Goal: Task Accomplishment & Management: Use online tool/utility

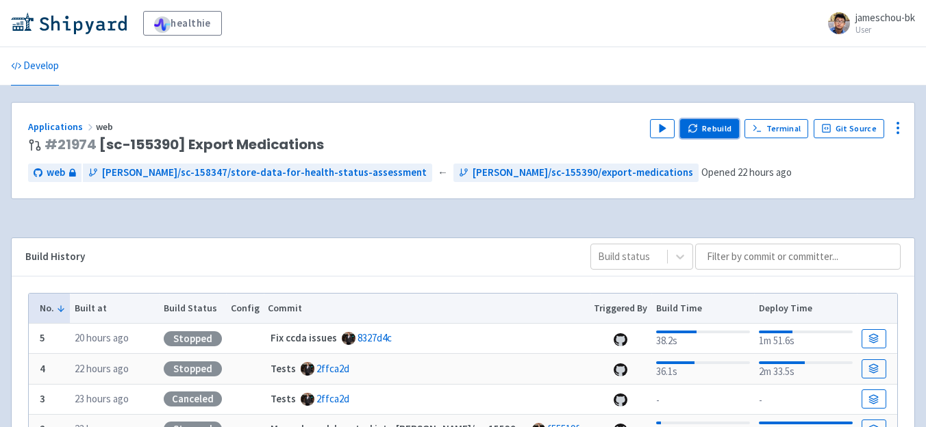
click at [710, 136] on button "Rebuild" at bounding box center [709, 128] width 59 height 19
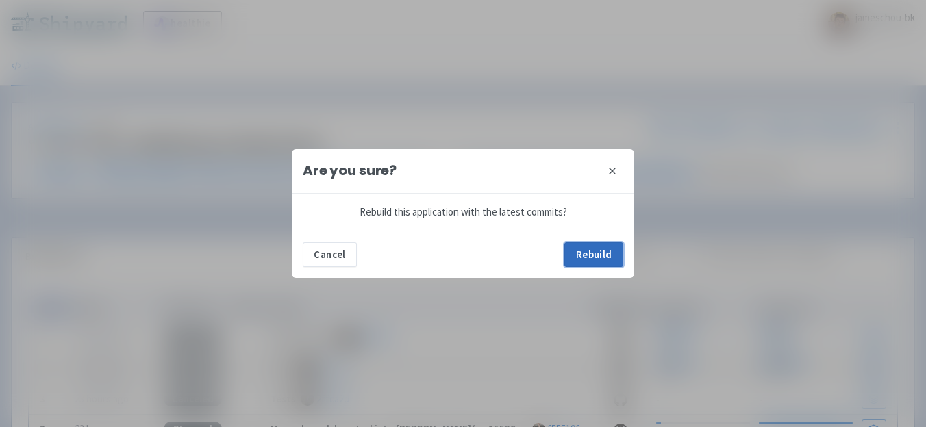
click at [590, 258] on button "Rebuild" at bounding box center [593, 254] width 59 height 25
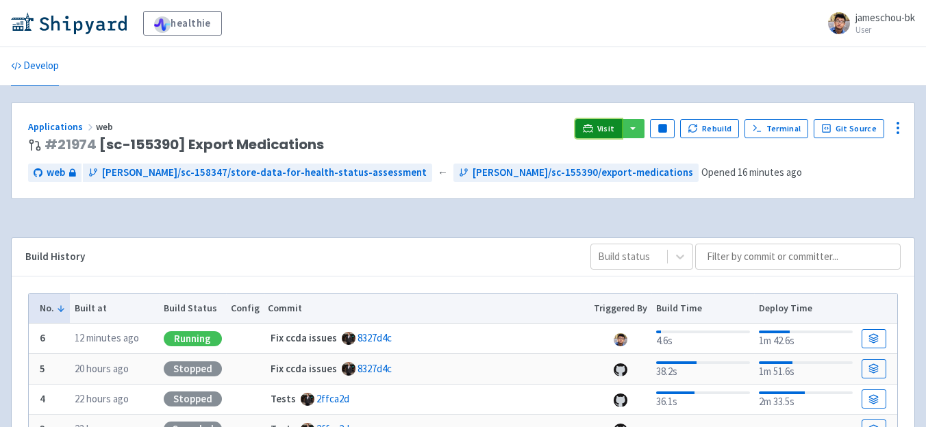
click at [593, 132] on icon at bounding box center [587, 131] width 11 height 1
click at [588, 127] on icon at bounding box center [588, 128] width 10 height 10
click at [603, 126] on span "Visit" at bounding box center [606, 128] width 18 height 11
